Goal: Task Accomplishment & Management: Manage account settings

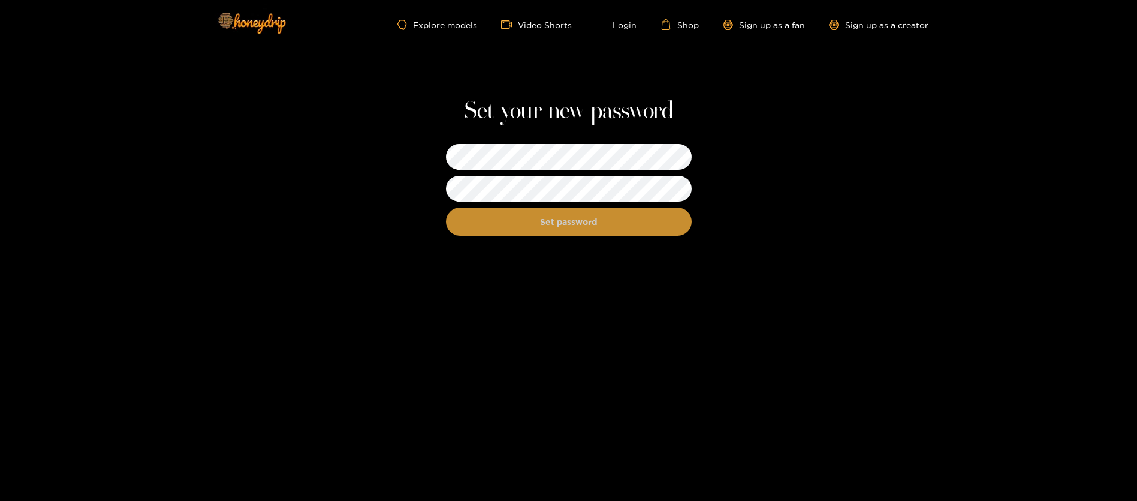
click at [584, 222] on button "Set password" at bounding box center [569, 221] width 246 height 28
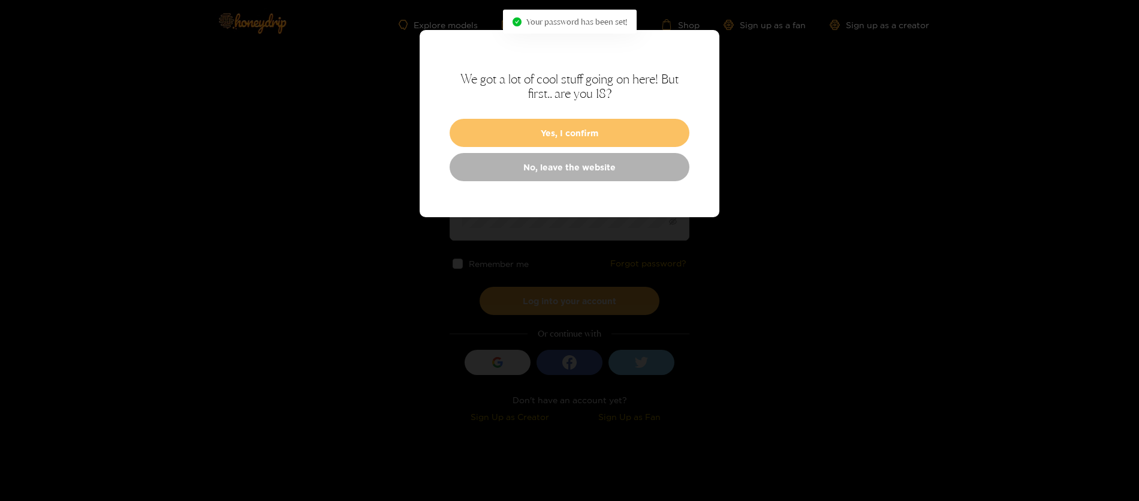
click at [554, 141] on button "Yes, I confirm" at bounding box center [570, 133] width 240 height 28
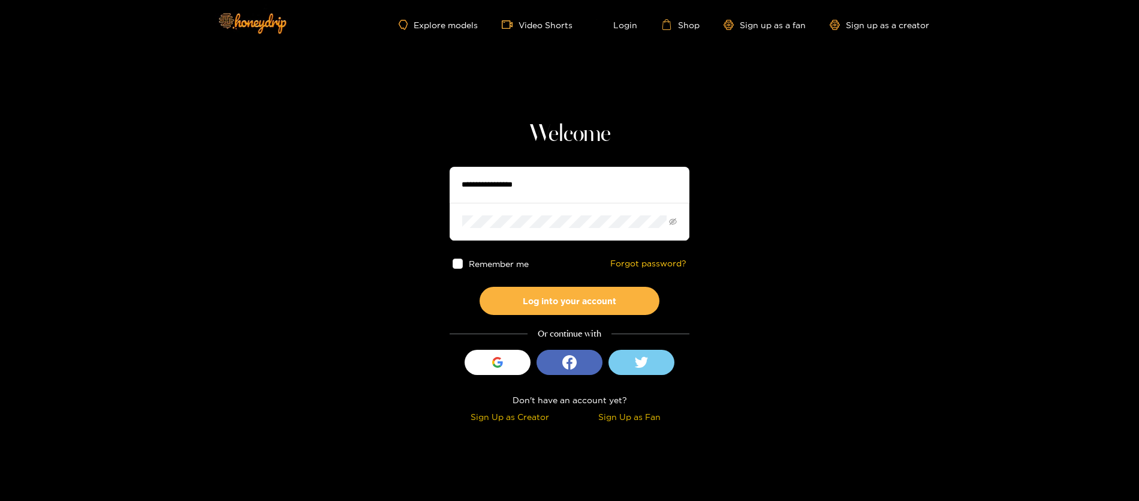
click at [503, 193] on input "text" at bounding box center [570, 185] width 240 height 36
type input "**********"
click at [669, 222] on icon "eye-invisible" at bounding box center [673, 222] width 8 height 8
click at [558, 300] on button "Log into your account" at bounding box center [570, 301] width 180 height 28
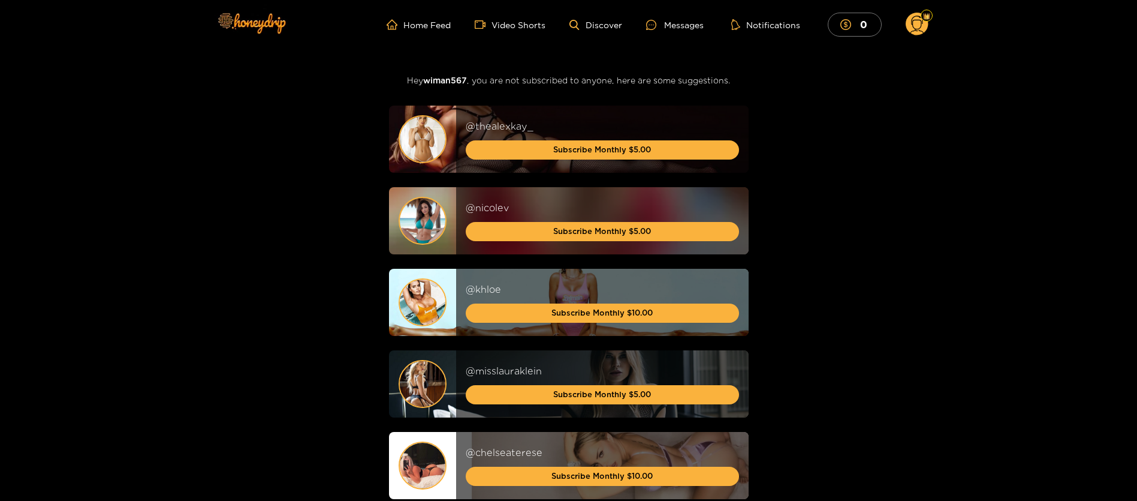
click at [919, 25] on circle at bounding box center [917, 24] width 23 height 23
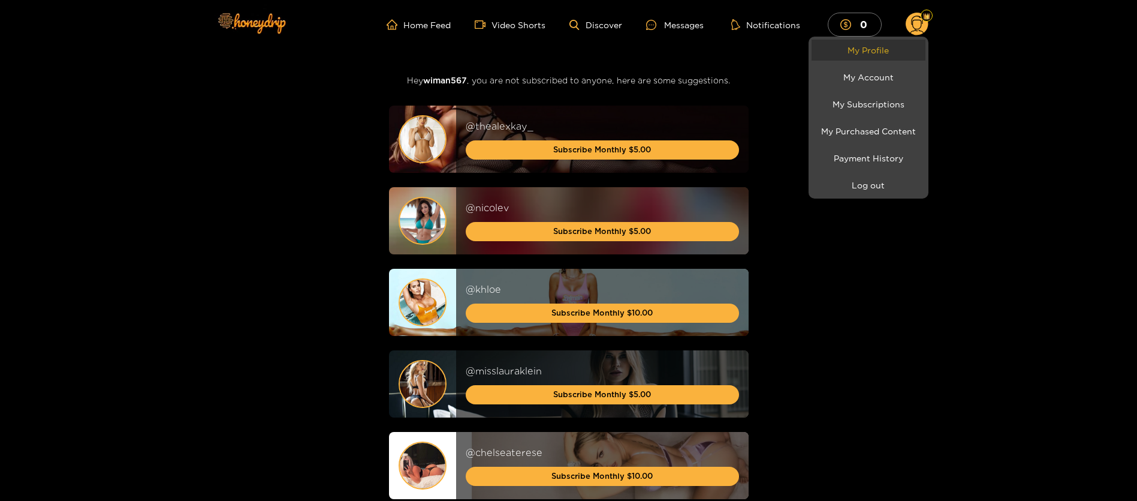
click at [868, 56] on link "My Profile" at bounding box center [869, 50] width 114 height 21
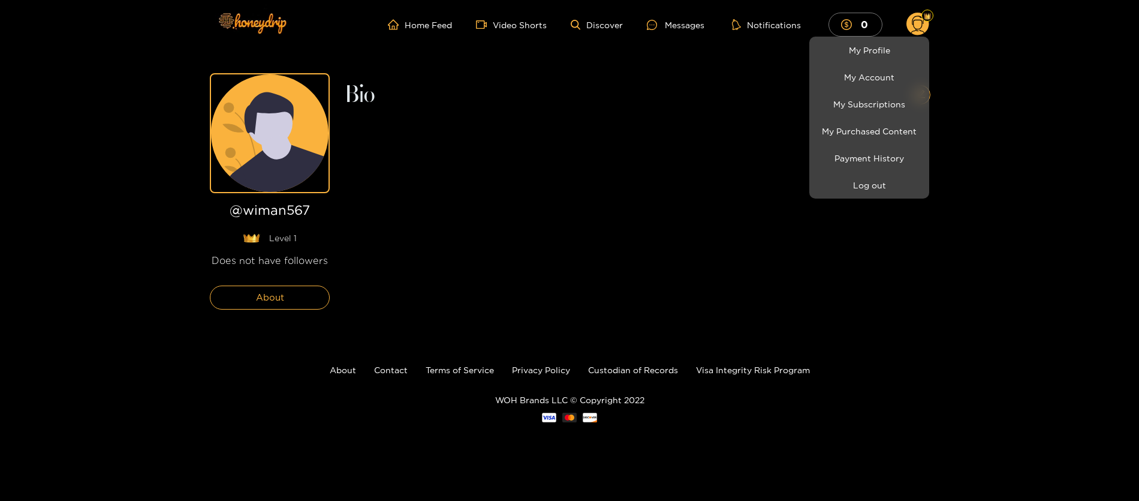
click at [669, 23] on div at bounding box center [569, 250] width 1139 height 501
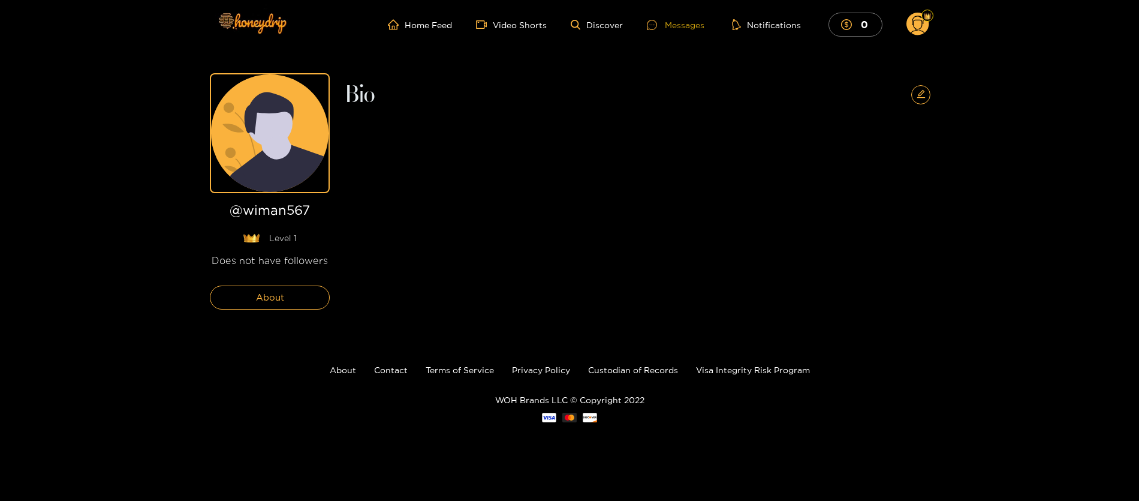
click at [684, 23] on div "Messages" at bounding box center [676, 25] width 58 height 14
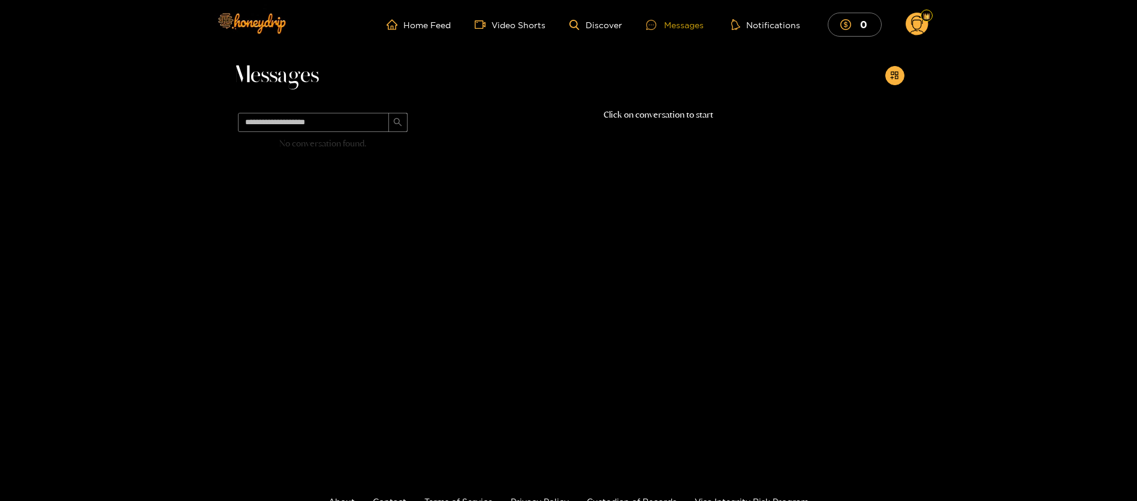
click at [691, 25] on div "Messages" at bounding box center [675, 25] width 58 height 14
click at [430, 20] on link "Home Feed" at bounding box center [419, 24] width 64 height 11
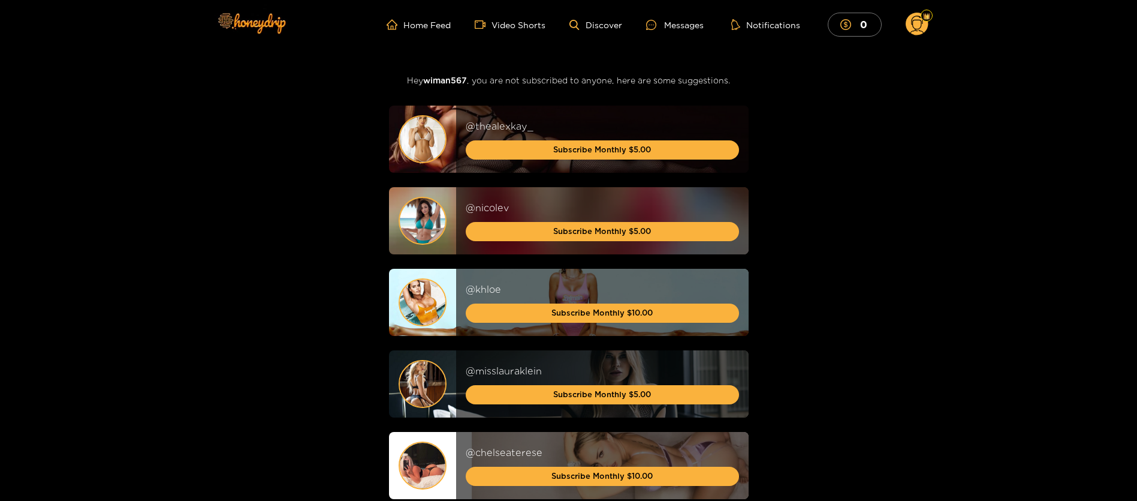
click at [920, 28] on icon at bounding box center [917, 26] width 14 height 21
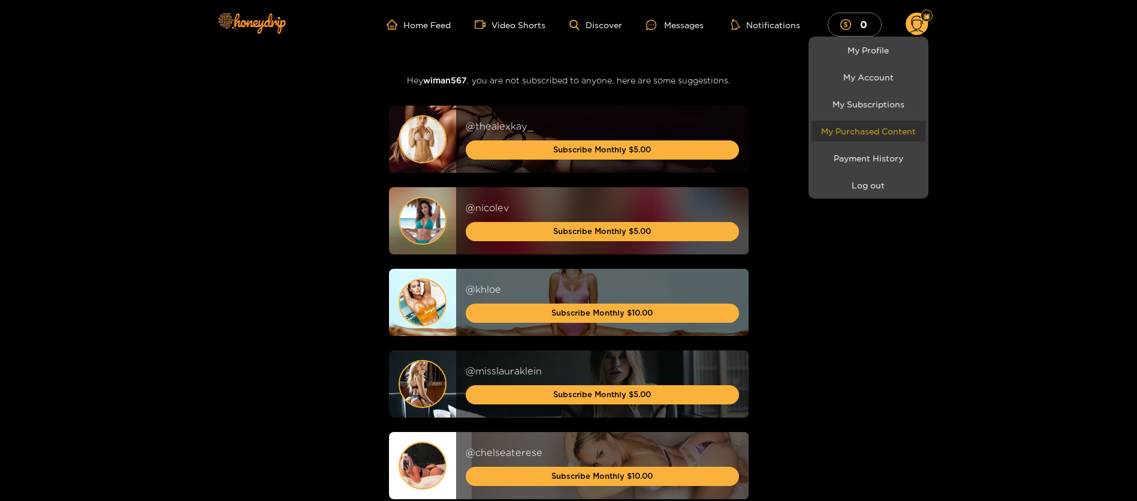
click at [891, 127] on link "My Purchased Content" at bounding box center [869, 131] width 114 height 21
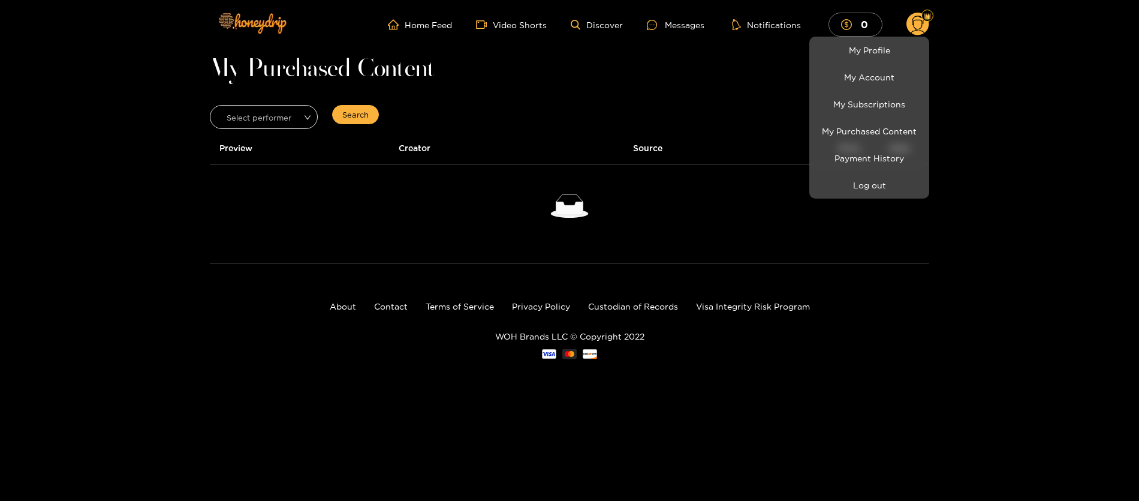
click at [294, 119] on div at bounding box center [569, 250] width 1139 height 501
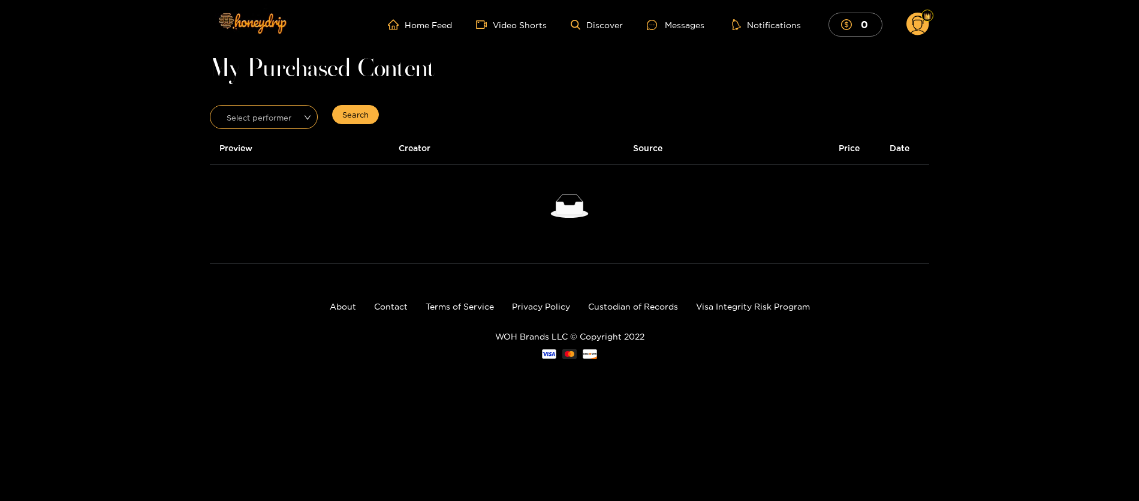
click at [300, 118] on input "search" at bounding box center [260, 115] width 86 height 18
click at [268, 148] on div "All" at bounding box center [264, 143] width 94 height 13
click at [344, 115] on span "Search" at bounding box center [355, 115] width 26 height 12
drag, startPoint x: 935, startPoint y: 30, endPoint x: 907, endPoint y: 23, distance: 28.5
click at [926, 26] on header "Home Feed Video Shorts Discover Messages Notifications 0 0 0 videos discover me…" at bounding box center [569, 24] width 1139 height 49
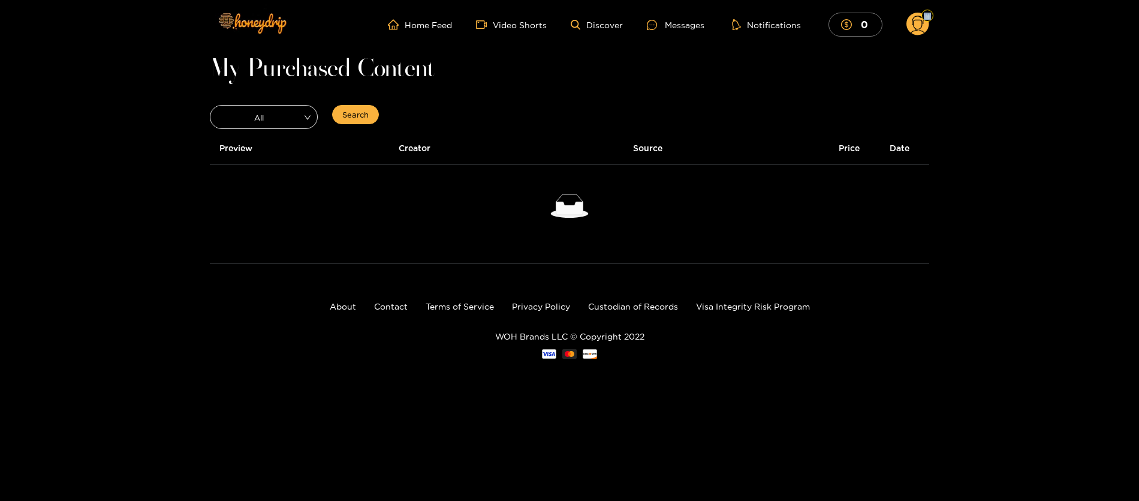
click at [916, 23] on circle at bounding box center [918, 24] width 23 height 23
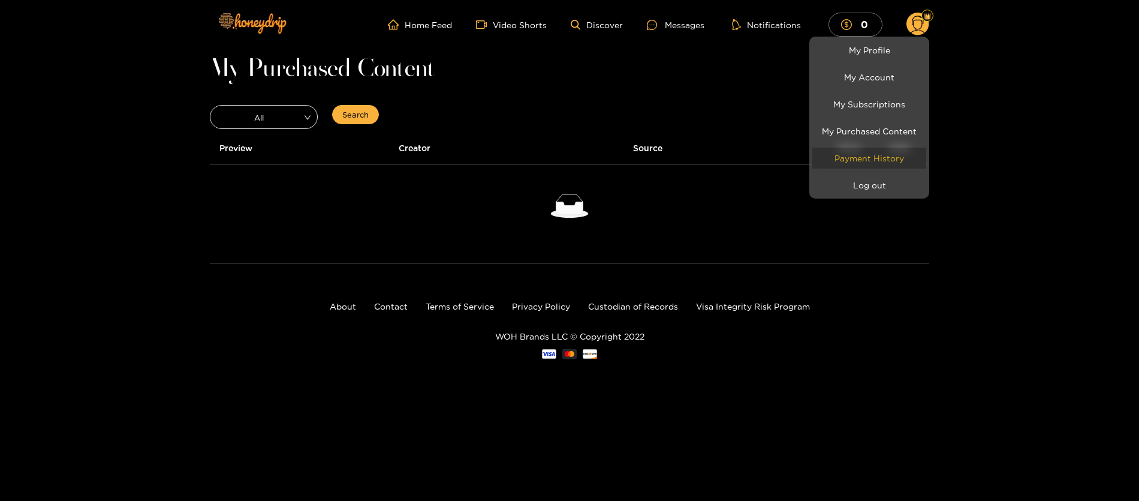
click at [868, 158] on link "Payment History" at bounding box center [869, 157] width 114 height 21
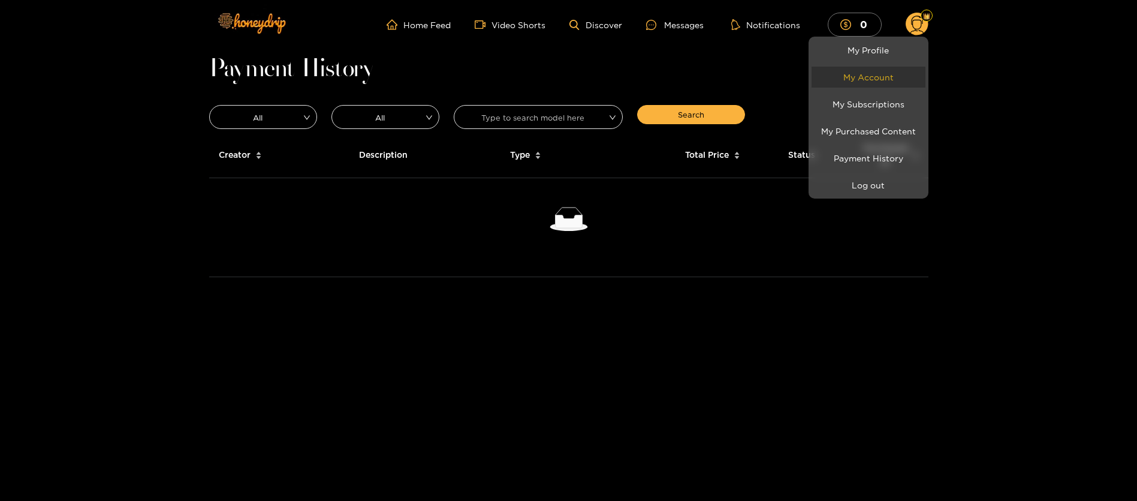
click at [871, 77] on link "My Account" at bounding box center [869, 77] width 114 height 21
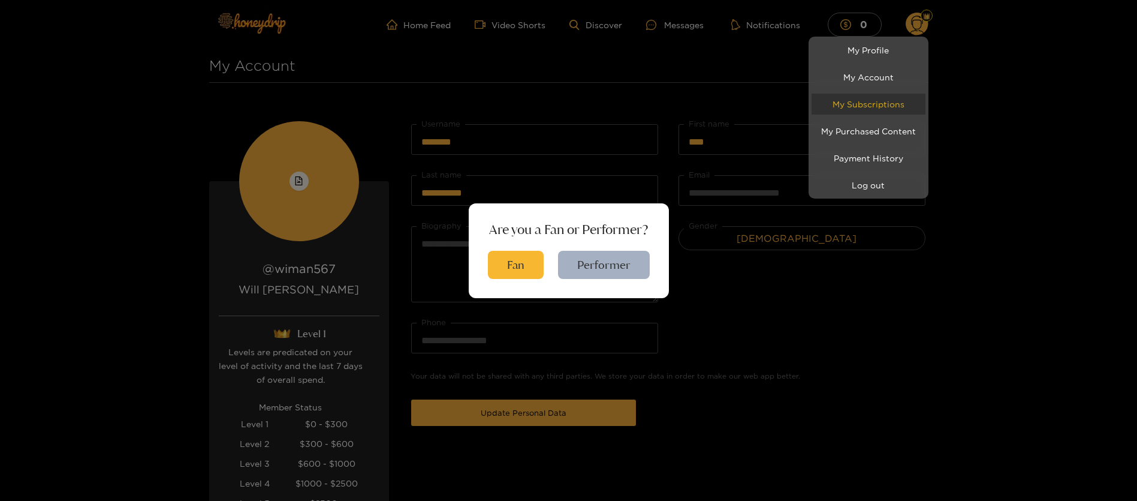
click at [869, 104] on link "My Subscriptions" at bounding box center [869, 104] width 114 height 21
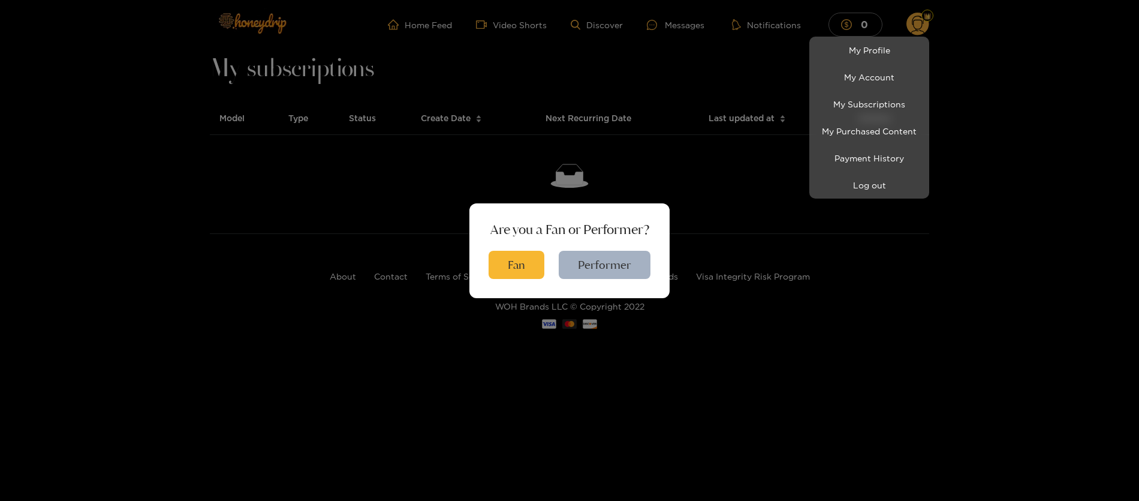
click at [522, 261] on div at bounding box center [569, 250] width 1139 height 501
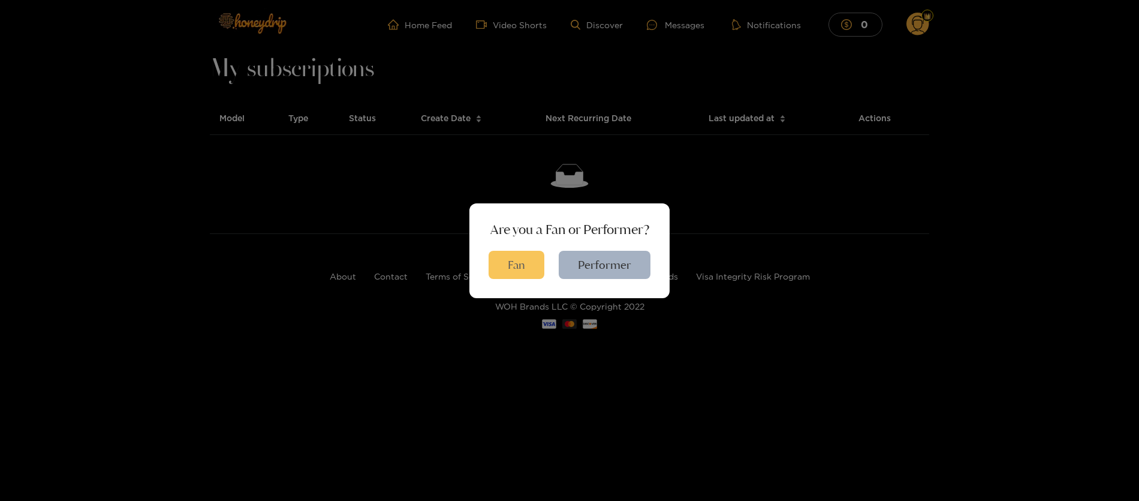
click at [524, 271] on button "Fan" at bounding box center [517, 265] width 56 height 28
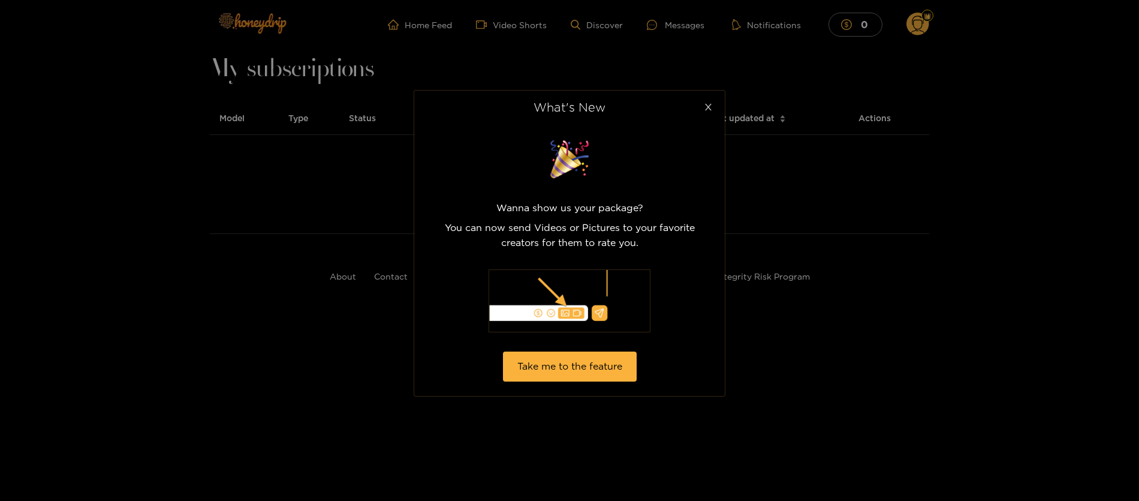
click at [706, 107] on icon "close" at bounding box center [708, 107] width 9 height 9
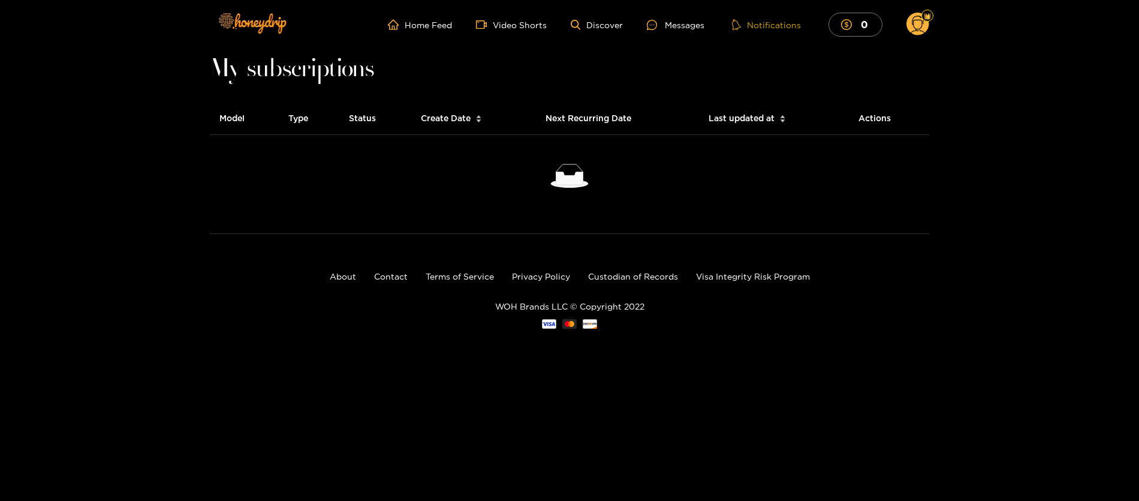
click at [778, 26] on button "Notifications" at bounding box center [767, 25] width 76 height 12
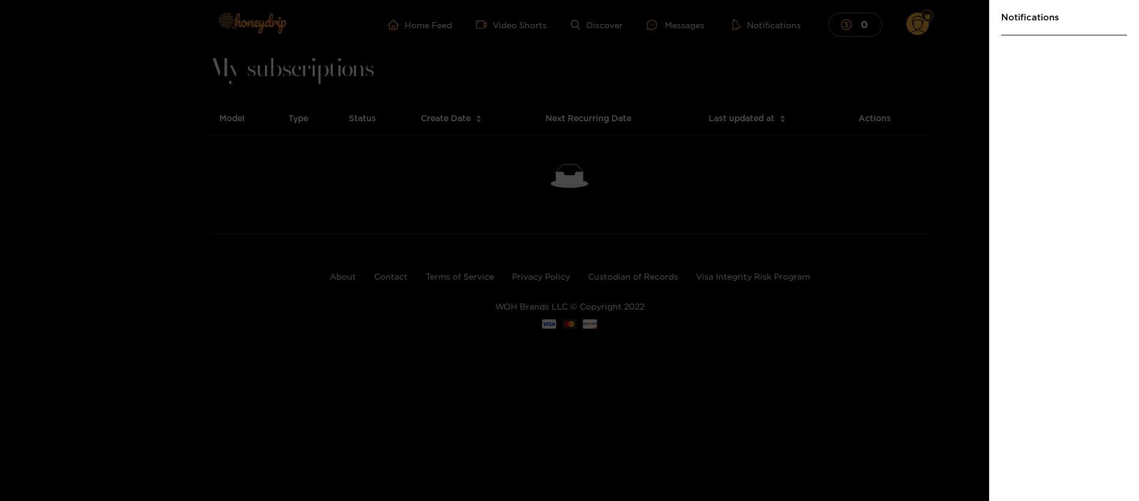
click at [815, 203] on div at bounding box center [569, 250] width 1139 height 501
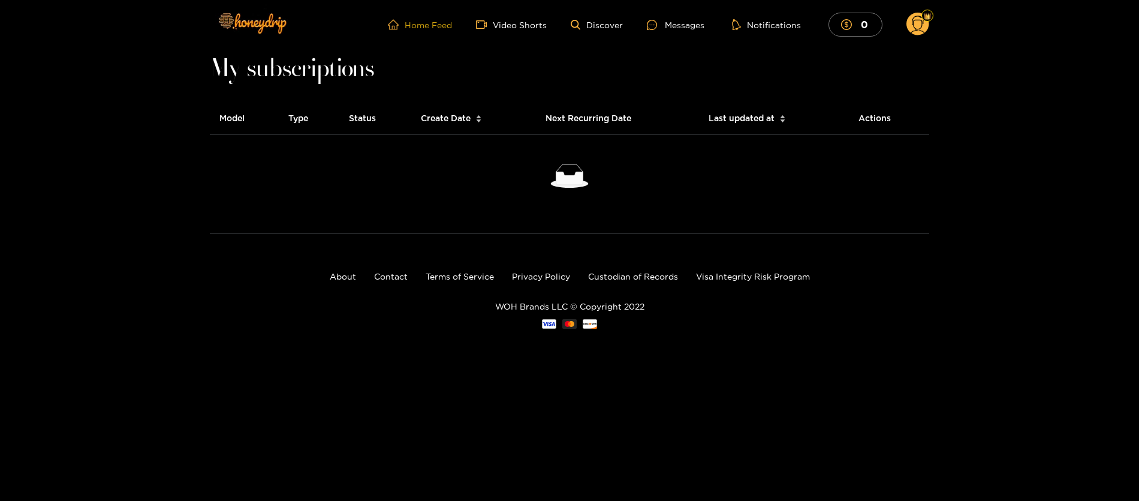
click at [403, 28] on span "home" at bounding box center [396, 24] width 17 height 11
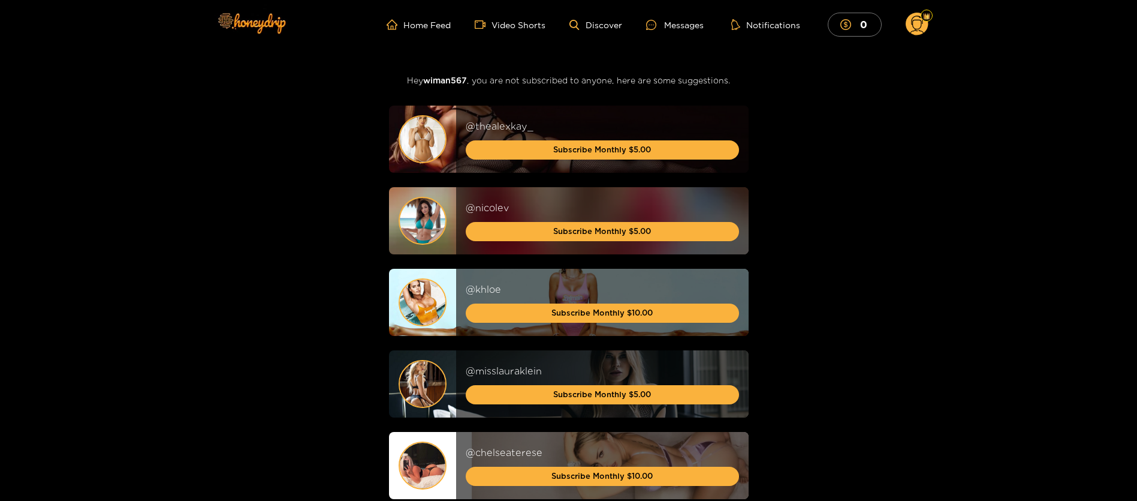
click at [926, 25] on circle at bounding box center [917, 24] width 23 height 23
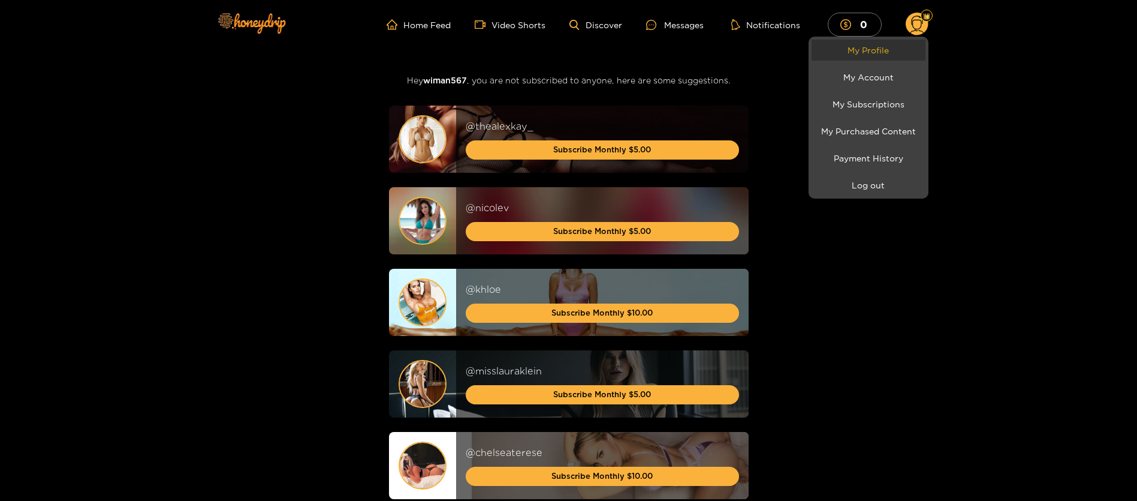
click at [872, 53] on link "My Profile" at bounding box center [869, 50] width 114 height 21
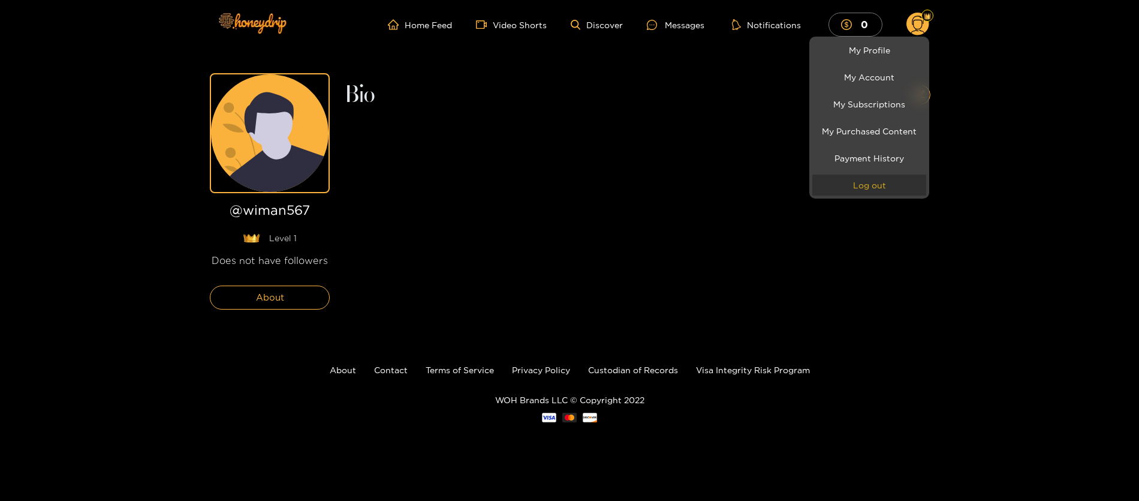
click at [864, 183] on button "Log out" at bounding box center [869, 184] width 114 height 21
